Goal: Transaction & Acquisition: Purchase product/service

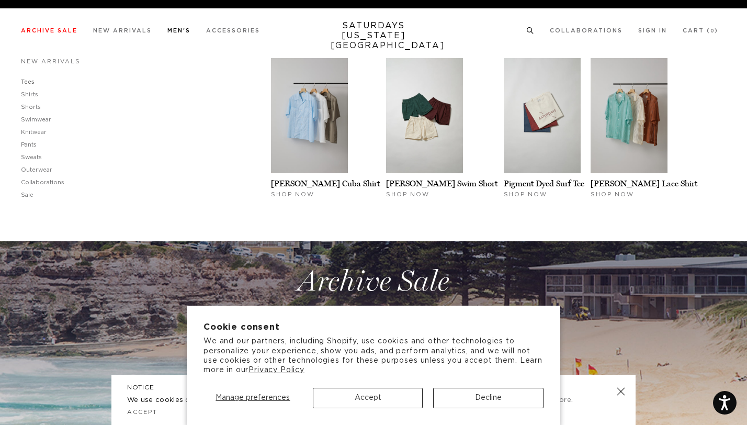
click at [30, 82] on link "Tees" at bounding box center [28, 82] width 14 height 6
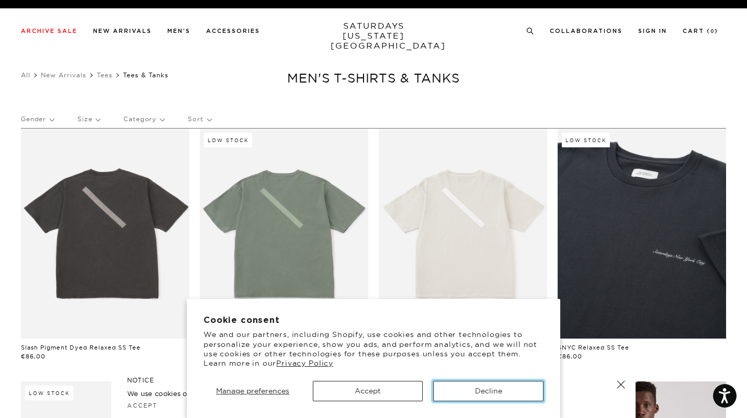
click at [492, 389] on button "Decline" at bounding box center [488, 391] width 110 height 20
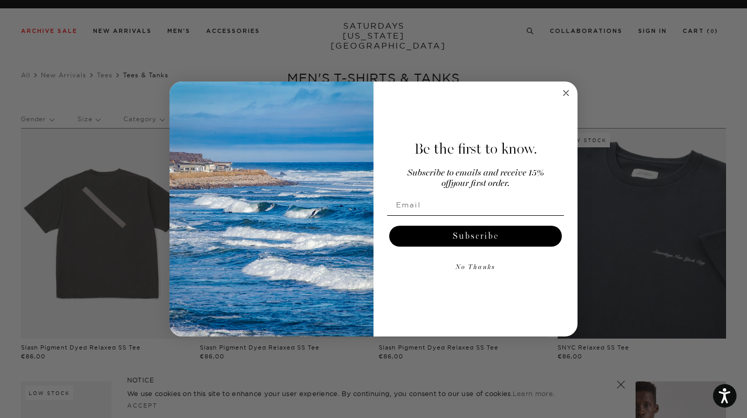
click at [564, 94] on circle "Close dialog" at bounding box center [566, 93] width 12 height 12
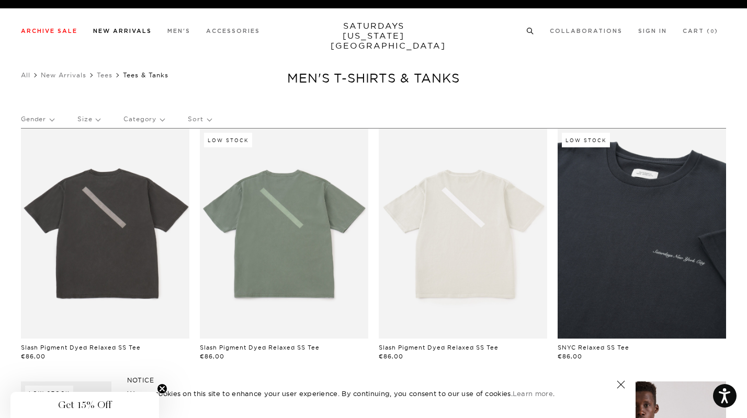
click at [129, 33] on link "New Arrivals" at bounding box center [122, 31] width 59 height 6
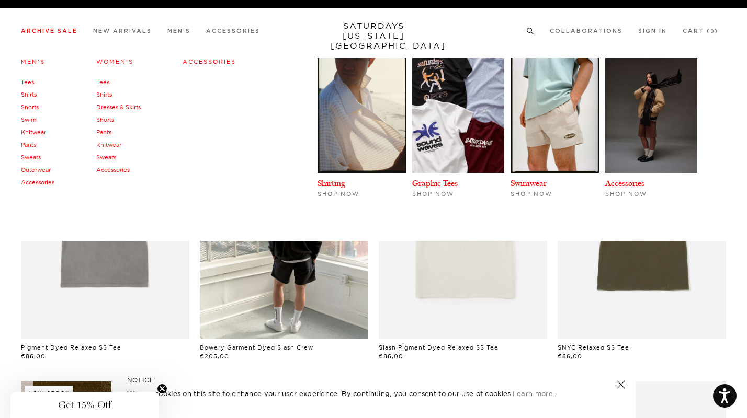
click at [32, 62] on link "Men's" at bounding box center [33, 61] width 24 height 7
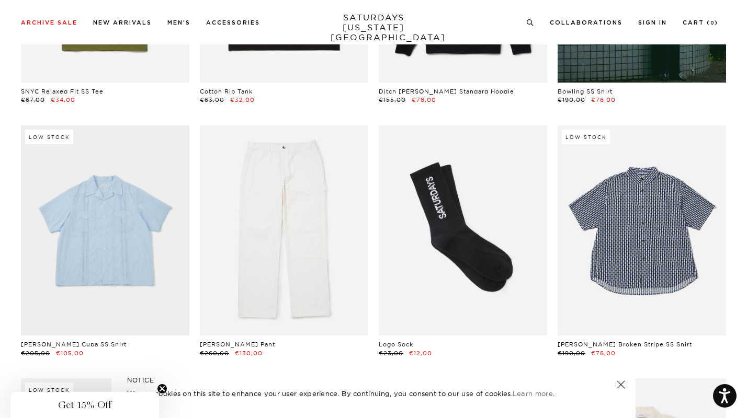
scroll to position [4045, 0]
